Goal: Task Accomplishment & Management: Use online tool/utility

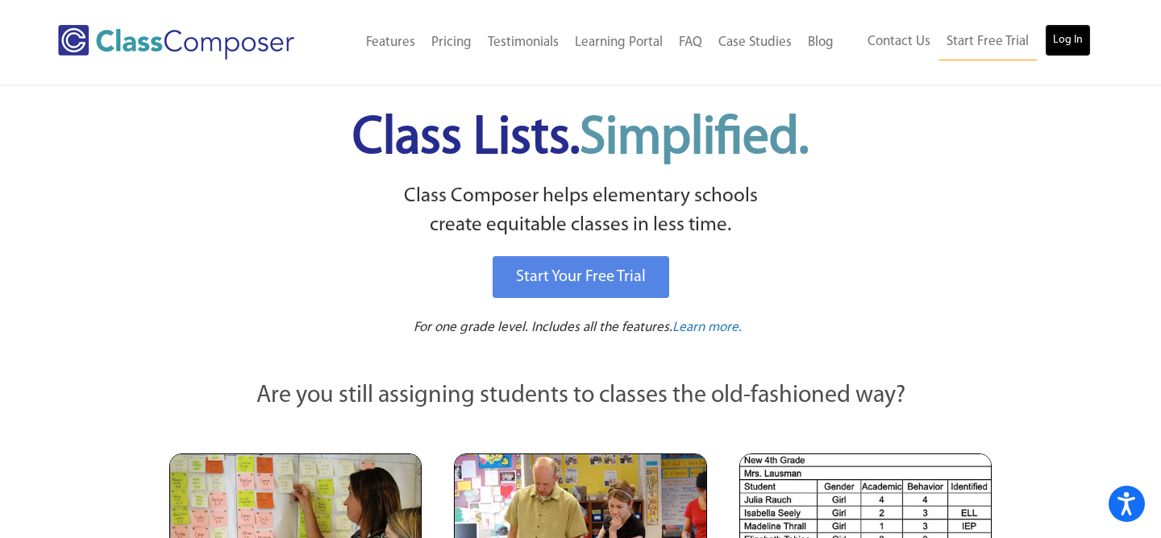
click at [1074, 39] on link "Log In" at bounding box center [1068, 40] width 46 height 32
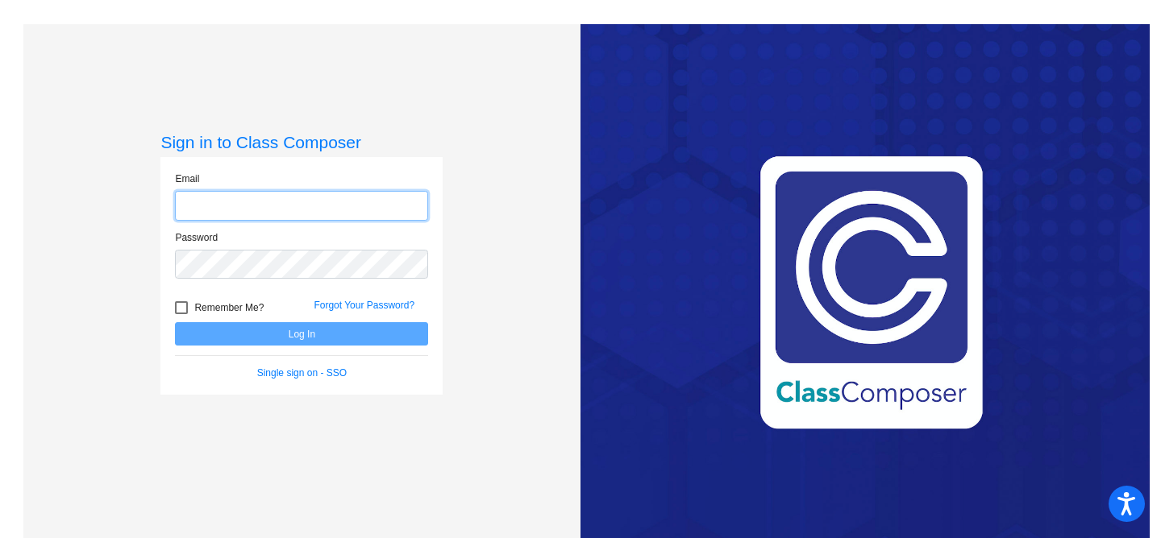
type input "[EMAIL_ADDRESS][DOMAIN_NAME]"
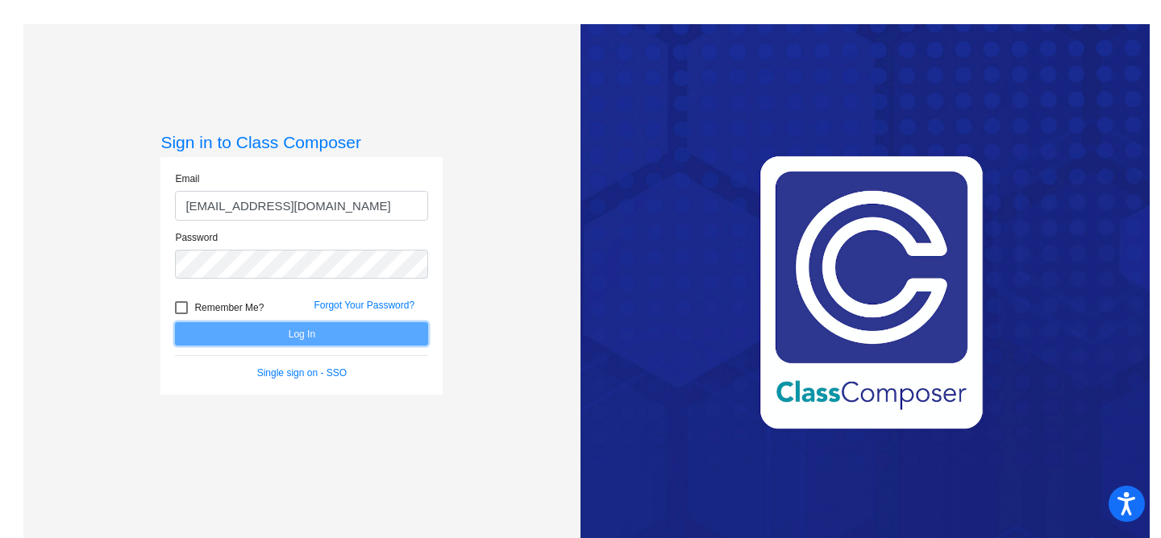
click at [239, 332] on button "Log In" at bounding box center [301, 333] width 253 height 23
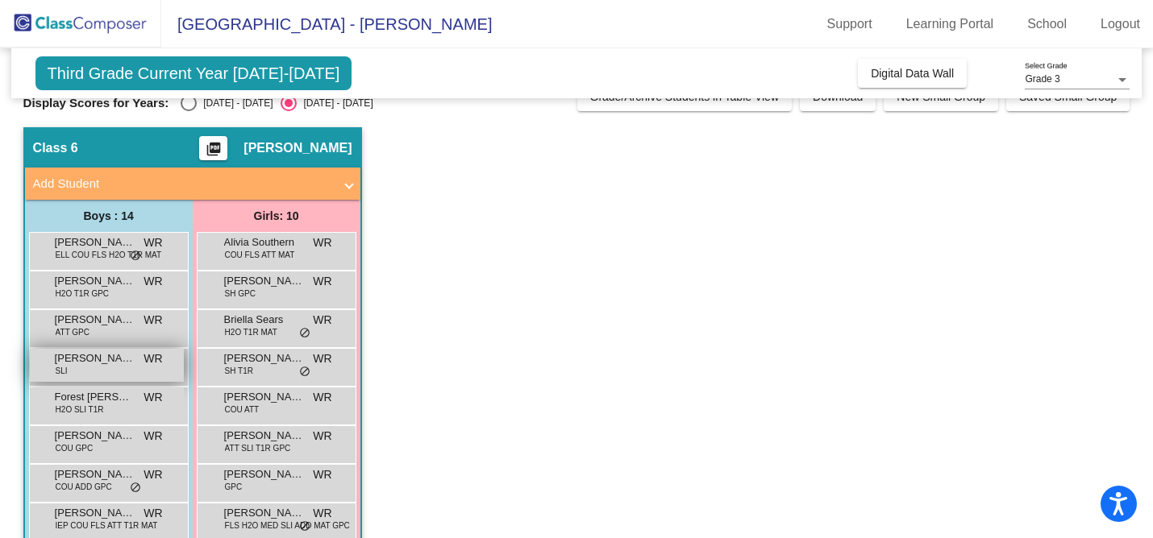
scroll to position [31, 0]
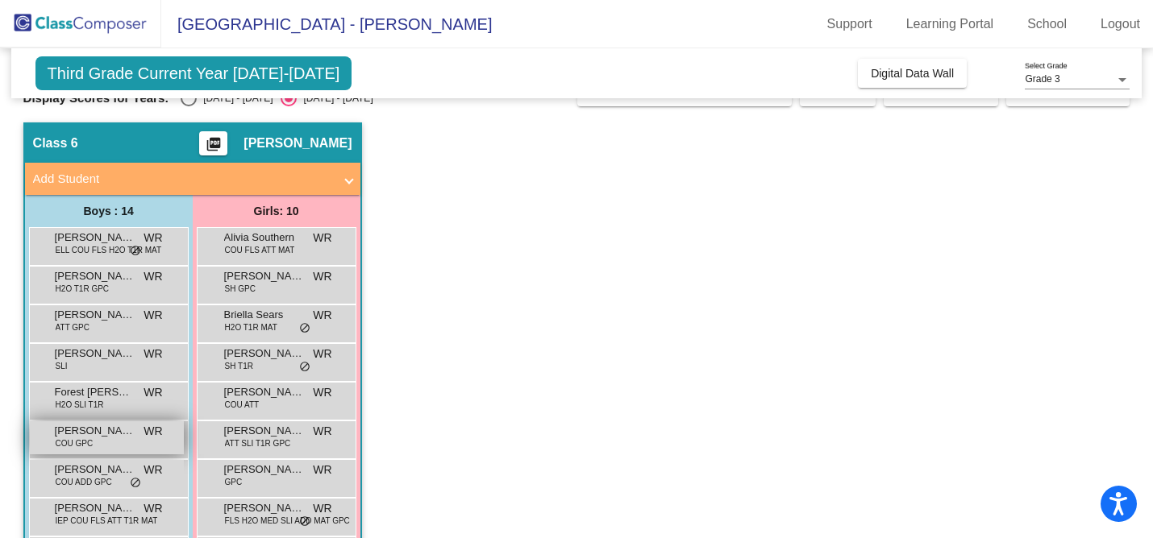
click at [106, 443] on div "[PERSON_NAME] COU GPC WR lock do_not_disturb_alt" at bounding box center [107, 438] width 154 height 33
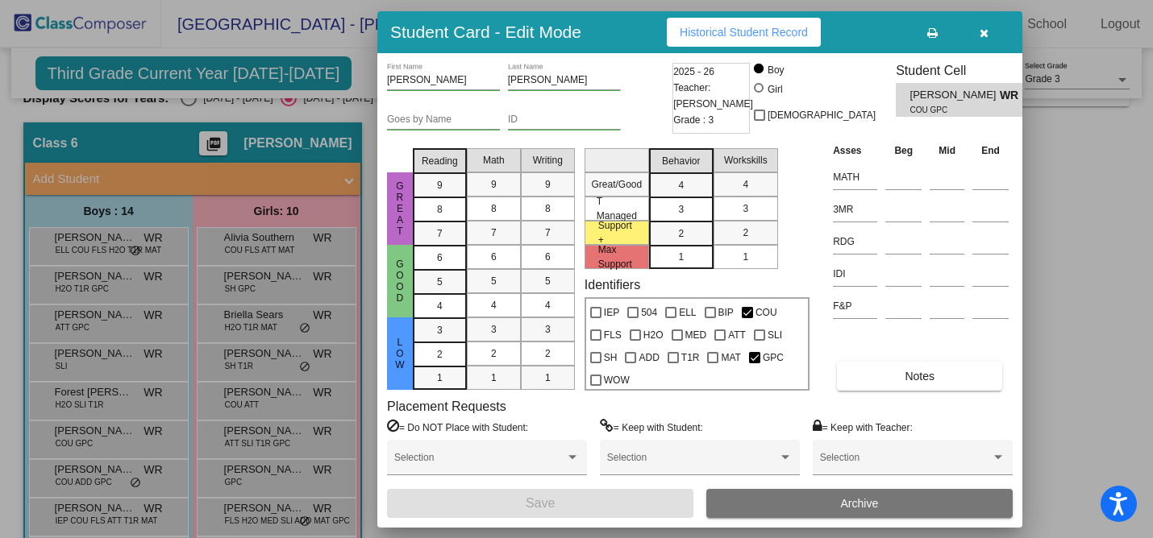
click at [721, 27] on span "Historical Student Record" at bounding box center [743, 32] width 128 height 13
click at [987, 27] on button "button" at bounding box center [984, 32] width 52 height 29
